Goal: Navigation & Orientation: Find specific page/section

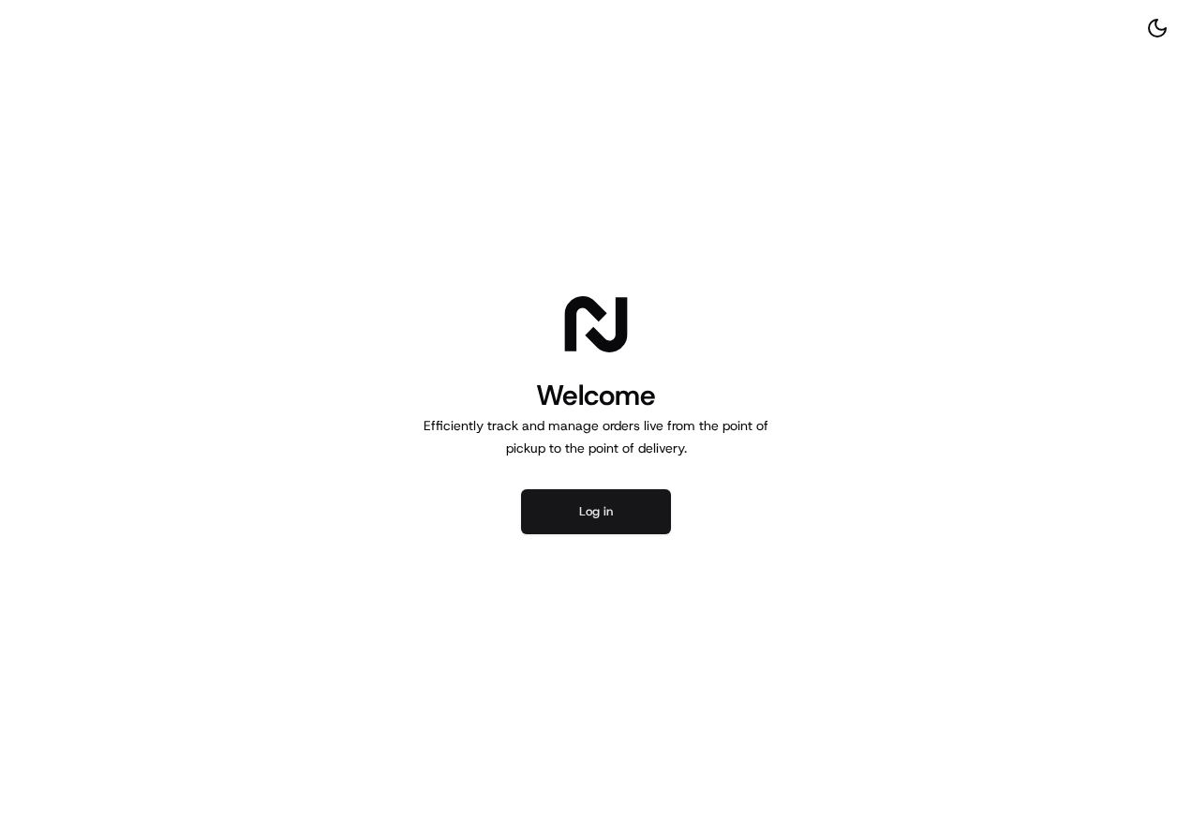
click at [577, 515] on button "Log in" at bounding box center [596, 511] width 150 height 45
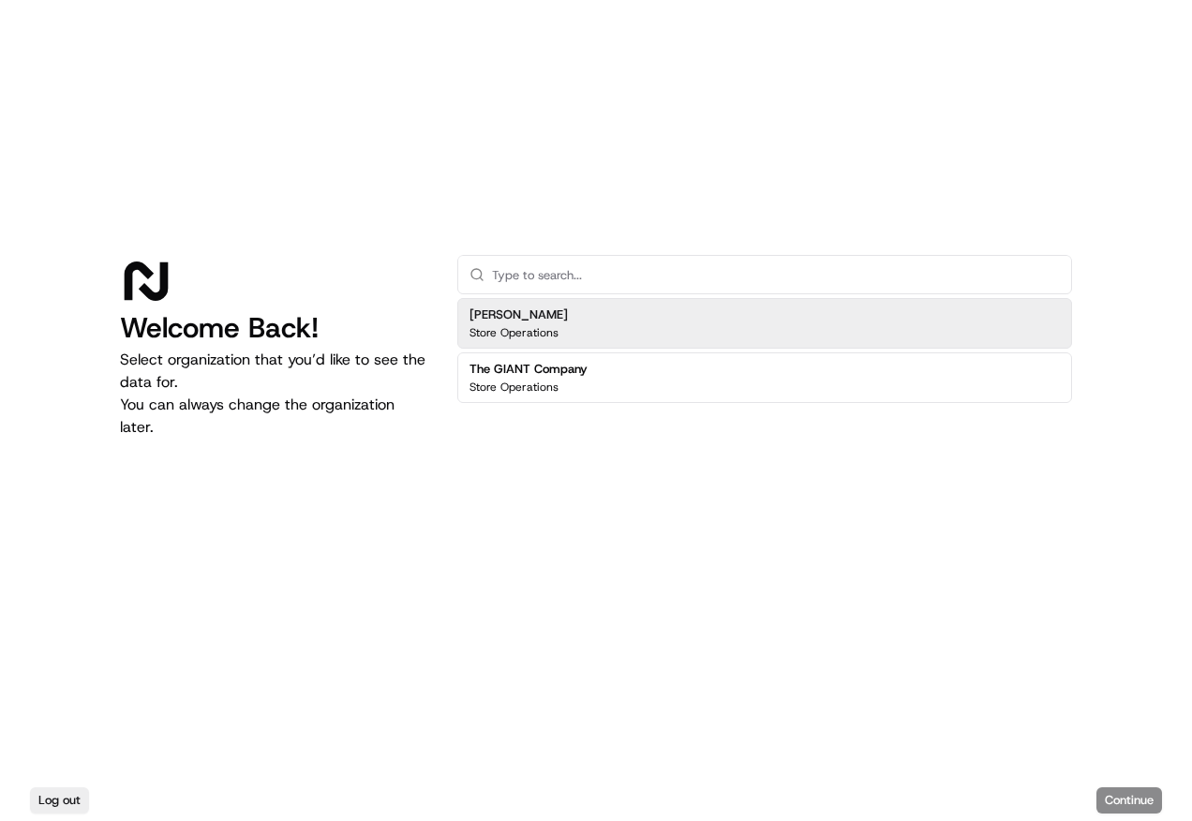
click at [531, 316] on h2 "[PERSON_NAME]" at bounding box center [519, 315] width 98 height 17
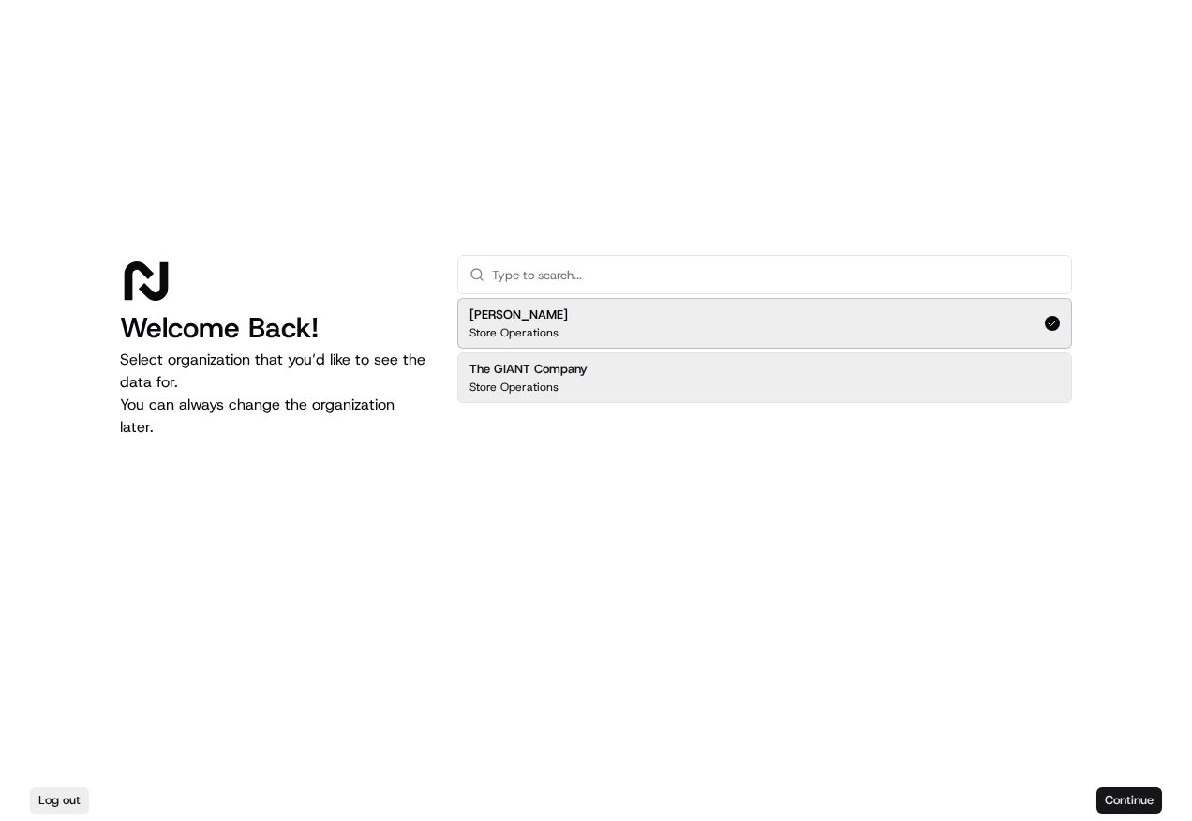
click at [1123, 797] on button "Continue" at bounding box center [1130, 800] width 66 height 26
